Goal: Information Seeking & Learning: Learn about a topic

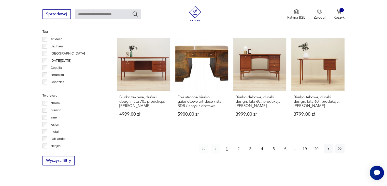
scroll to position [486, 0]
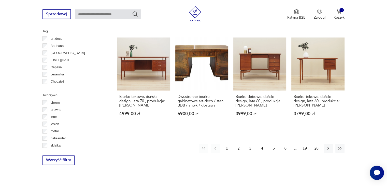
click at [237, 144] on button "2" at bounding box center [238, 148] width 9 height 9
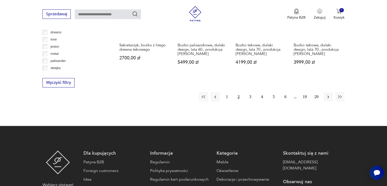
scroll to position [565, 0]
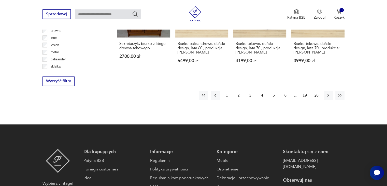
click at [250, 91] on button "3" at bounding box center [250, 95] width 9 height 9
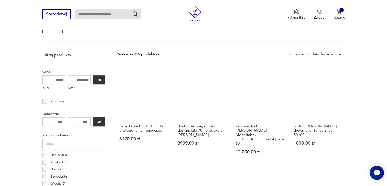
scroll to position [163, 0]
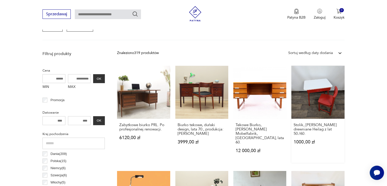
click at [321, 100] on link "Stolik, [PERSON_NAME] drewniane Heilag z lat 50./60. 1000,00 zł" at bounding box center [317, 114] width 53 height 97
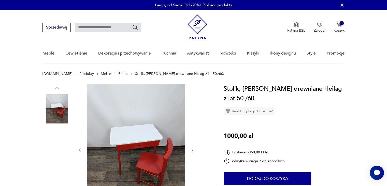
click at [167, 118] on img at bounding box center [136, 149] width 98 height 131
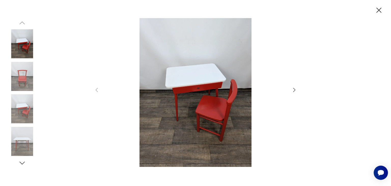
click at [294, 88] on icon "button" at bounding box center [294, 90] width 6 height 6
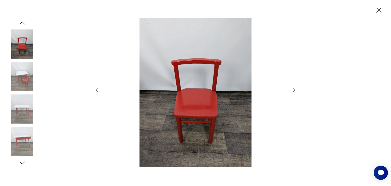
click at [294, 88] on icon "button" at bounding box center [294, 90] width 6 height 6
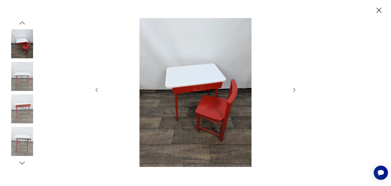
click at [294, 88] on icon "button" at bounding box center [294, 90] width 6 height 6
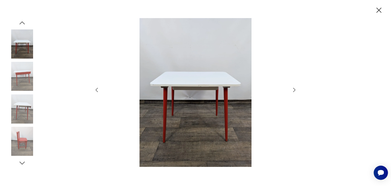
click at [294, 88] on icon "button" at bounding box center [294, 90] width 6 height 6
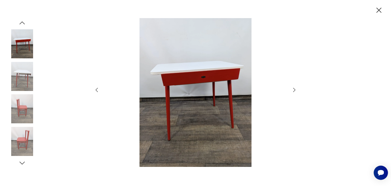
click at [294, 88] on icon "button" at bounding box center [294, 90] width 6 height 6
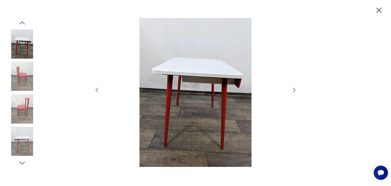
click at [294, 88] on icon "button" at bounding box center [294, 90] width 6 height 6
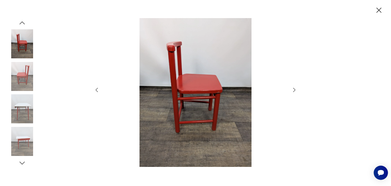
click at [294, 88] on icon "button" at bounding box center [294, 90] width 6 height 6
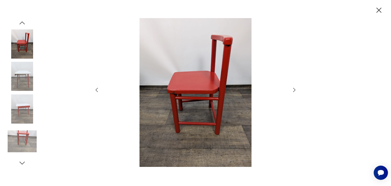
click at [294, 88] on icon "button" at bounding box center [294, 90] width 6 height 6
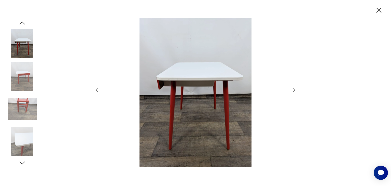
click at [294, 88] on icon "button" at bounding box center [294, 90] width 6 height 6
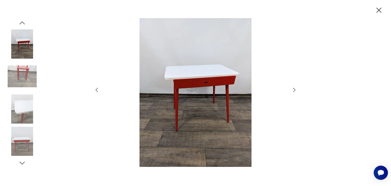
click at [294, 88] on icon "button" at bounding box center [294, 90] width 6 height 6
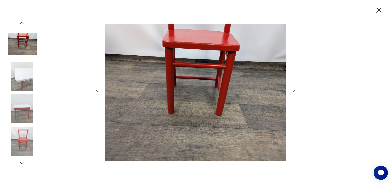
click at [294, 88] on icon "button" at bounding box center [294, 90] width 6 height 6
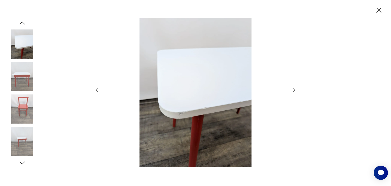
click at [294, 91] on icon "button" at bounding box center [294, 90] width 6 height 6
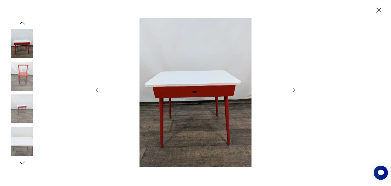
click at [377, 10] on icon "button" at bounding box center [378, 10] width 9 height 9
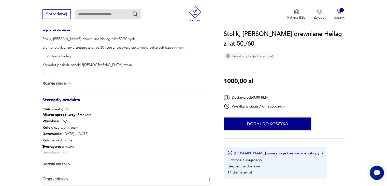
scroll to position [215, 0]
click at [65, 163] on button "Rozwiń więcej" at bounding box center [58, 163] width 30 height 5
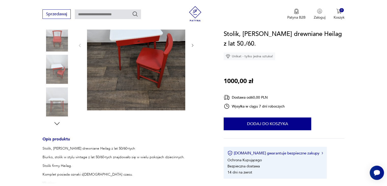
scroll to position [70, 0]
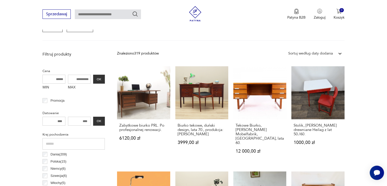
scroll to position [261, 0]
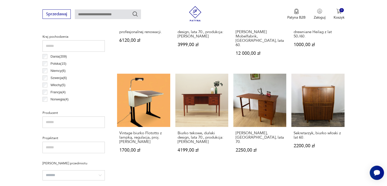
click at [375, 100] on section "Filtruj produkty Cena MIN MAX OK Promocja Datowanie OK Kraj pochodzenia Dania (…" at bounding box center [193, 183] width 387 height 464
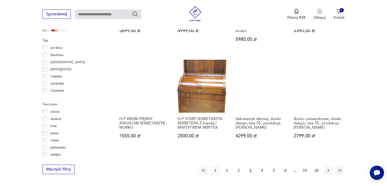
scroll to position [489, 0]
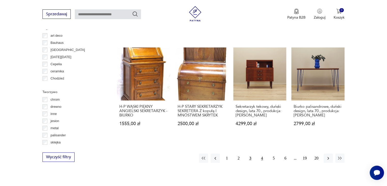
click at [261, 153] on button "4" at bounding box center [262, 157] width 9 height 9
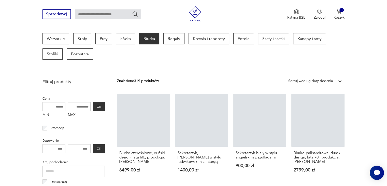
scroll to position [135, 0]
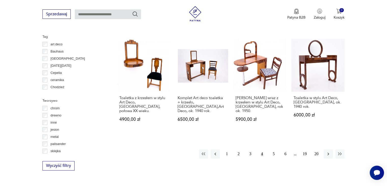
scroll to position [481, 0]
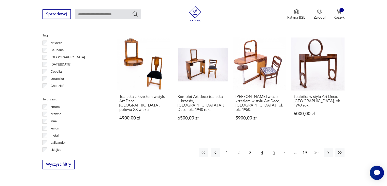
click at [273, 148] on button "5" at bounding box center [273, 152] width 9 height 9
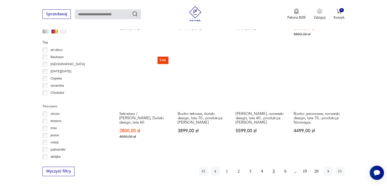
scroll to position [475, 0]
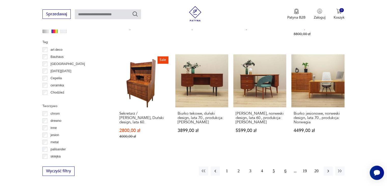
click at [286, 166] on button "6" at bounding box center [285, 170] width 9 height 9
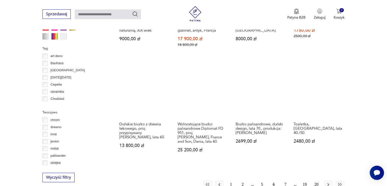
scroll to position [480, 0]
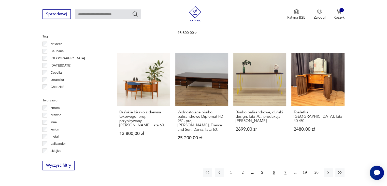
click at [284, 168] on button "7" at bounding box center [285, 172] width 9 height 9
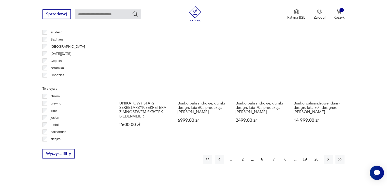
scroll to position [502, 0]
